Goal: Task Accomplishment & Management: Complete application form

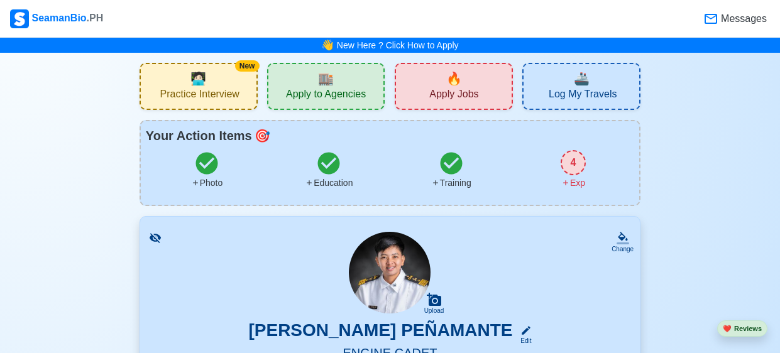
click at [424, 86] on div "🔥 Apply Jobs" at bounding box center [454, 86] width 118 height 47
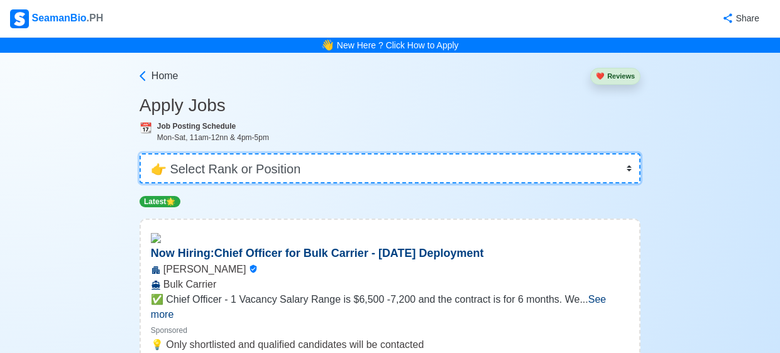
click at [615, 170] on select "👉 Select Rank or Position Master Chief Officer 2nd Officer 3rd Officer Junior O…" at bounding box center [390, 168] width 501 height 30
select select "Cadet"
click at [140, 153] on select "👉 Select Rank or Position Master Chief Officer 2nd Officer 3rd Officer Junior O…" at bounding box center [390, 168] width 501 height 30
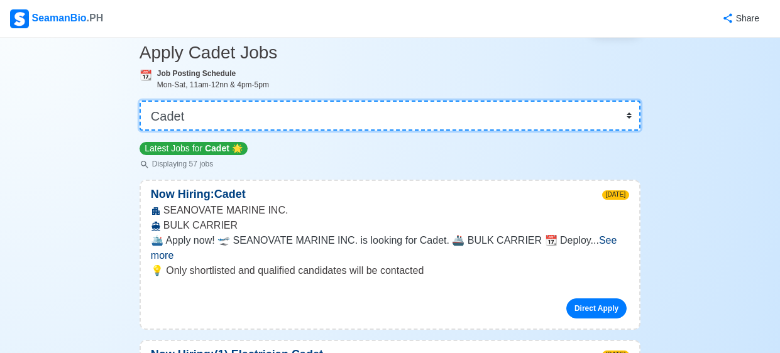
scroll to position [55, 0]
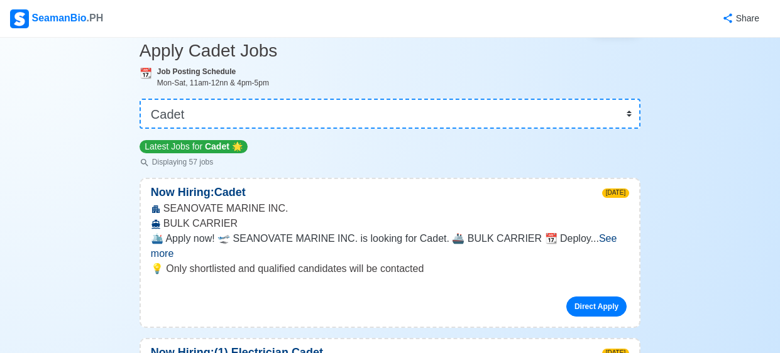
click at [598, 236] on span "See more" at bounding box center [384, 246] width 466 height 26
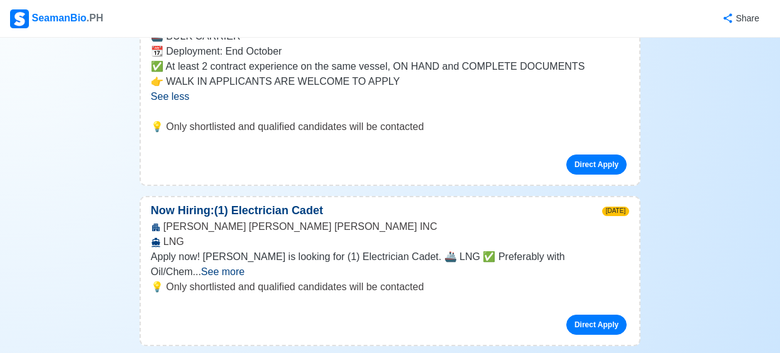
scroll to position [0, 0]
